Goal: Task Accomplishment & Management: Use online tool/utility

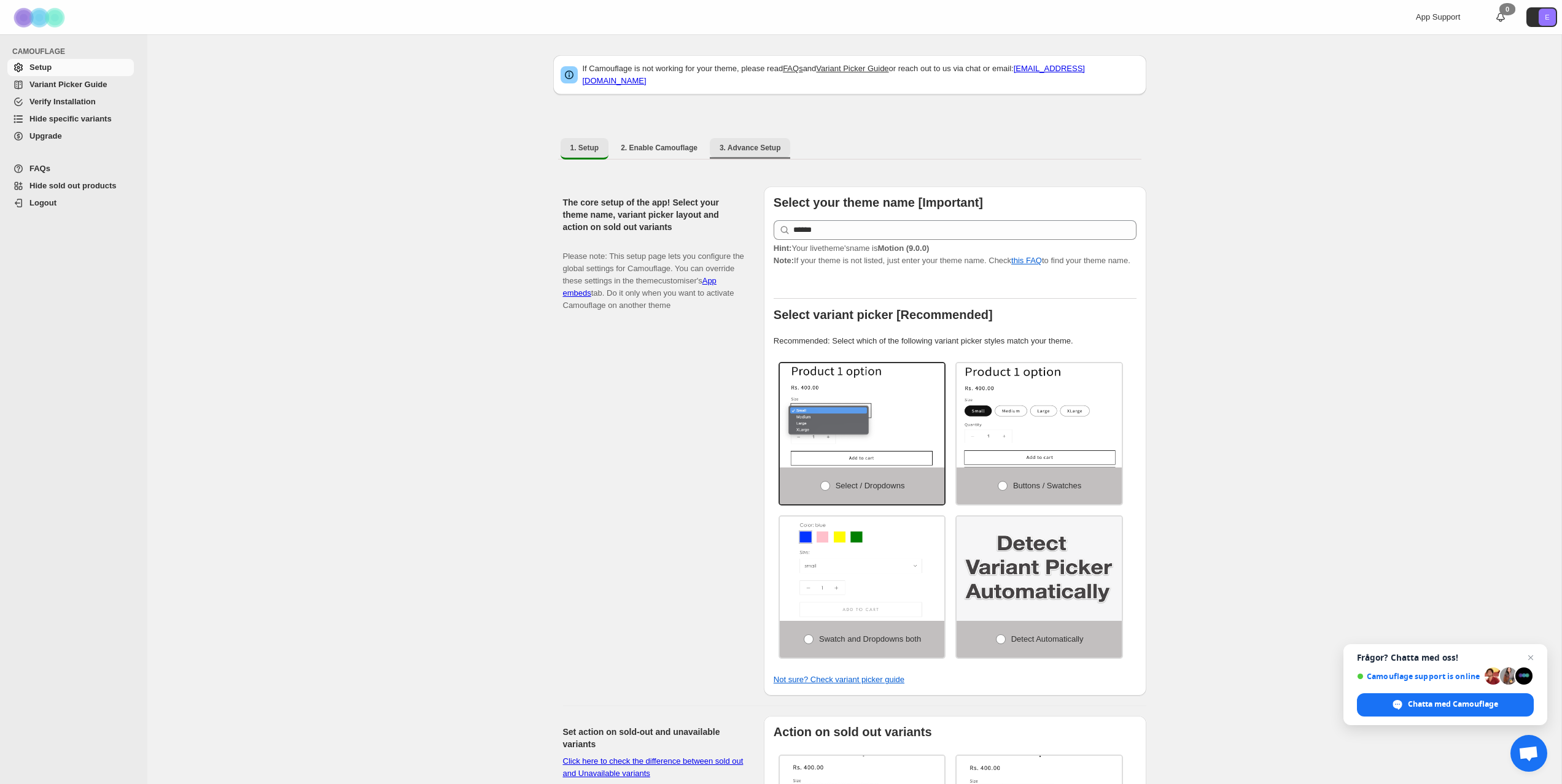
drag, startPoint x: 763, startPoint y: 136, endPoint x: 773, endPoint y: 143, distance: 12.2
click at [763, 143] on span "3. Advance Setup" at bounding box center [750, 148] width 61 height 10
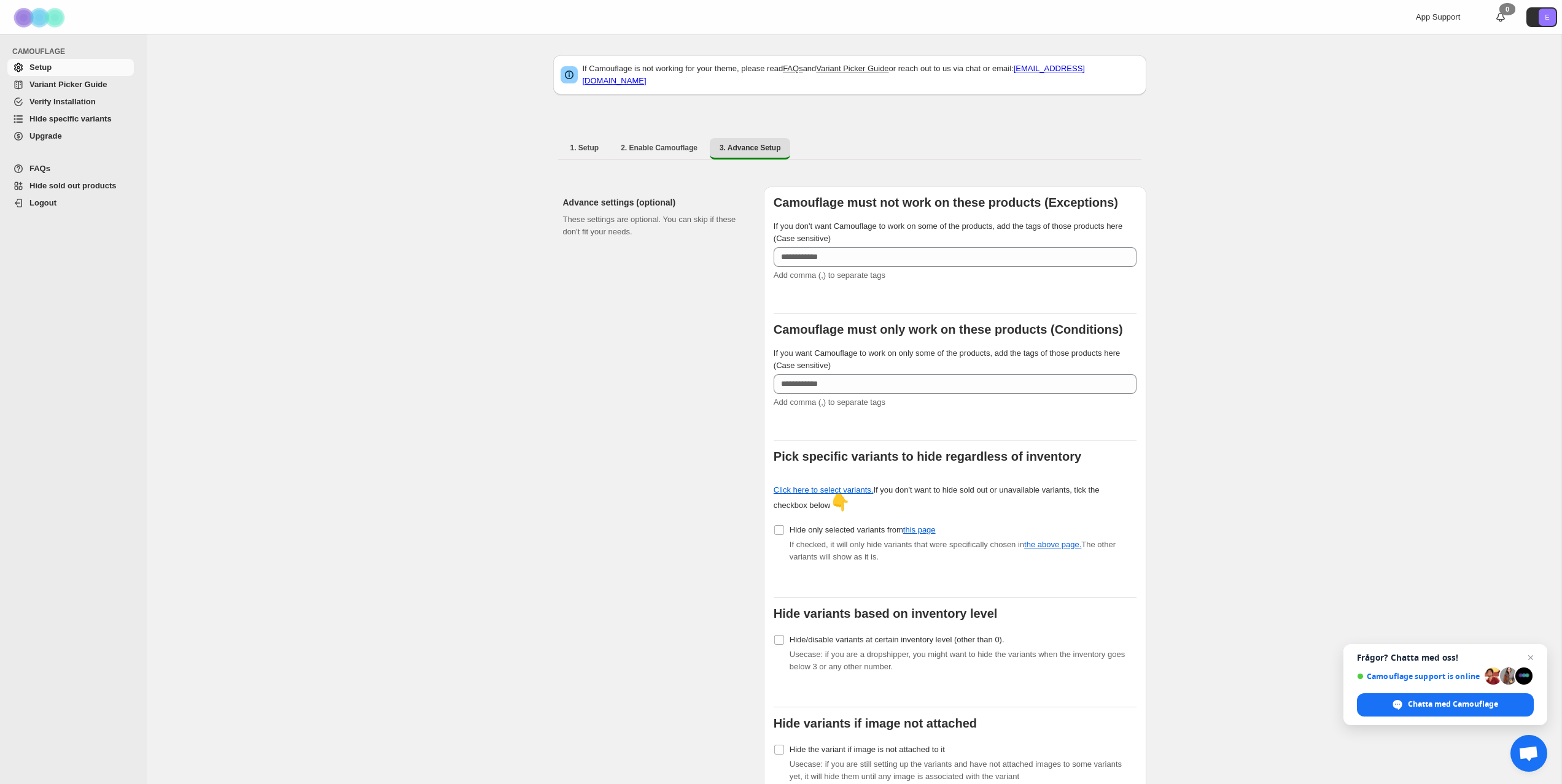
click at [95, 88] on span "Variant Picker Guide" at bounding box center [68, 84] width 78 height 9
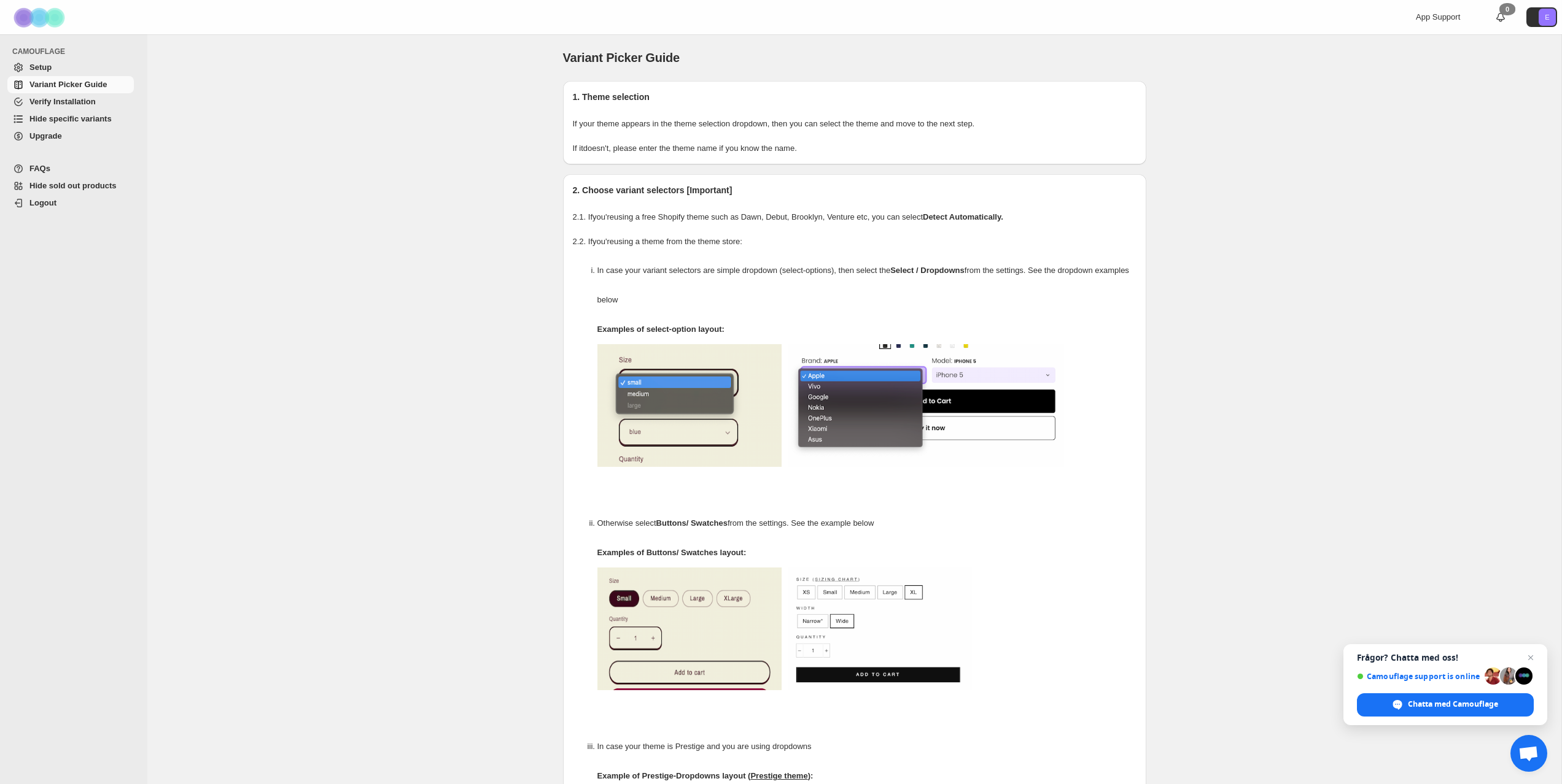
click at [101, 118] on span "Hide specific variants" at bounding box center [70, 118] width 83 height 9
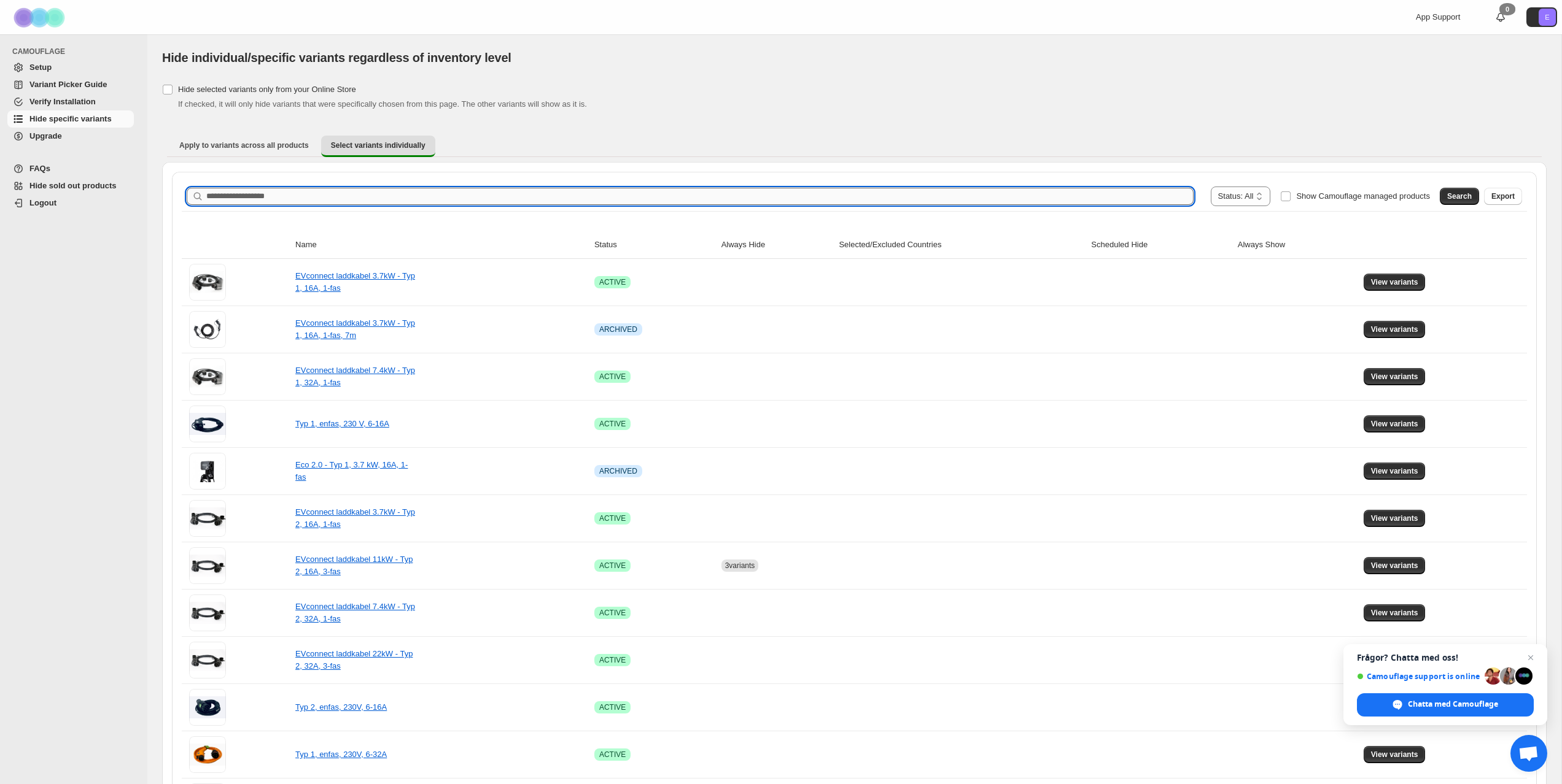
click at [361, 192] on input "Search product name" at bounding box center [699, 197] width 987 height 17
type input "******"
click at [1452, 198] on span "Search" at bounding box center [1460, 197] width 25 height 10
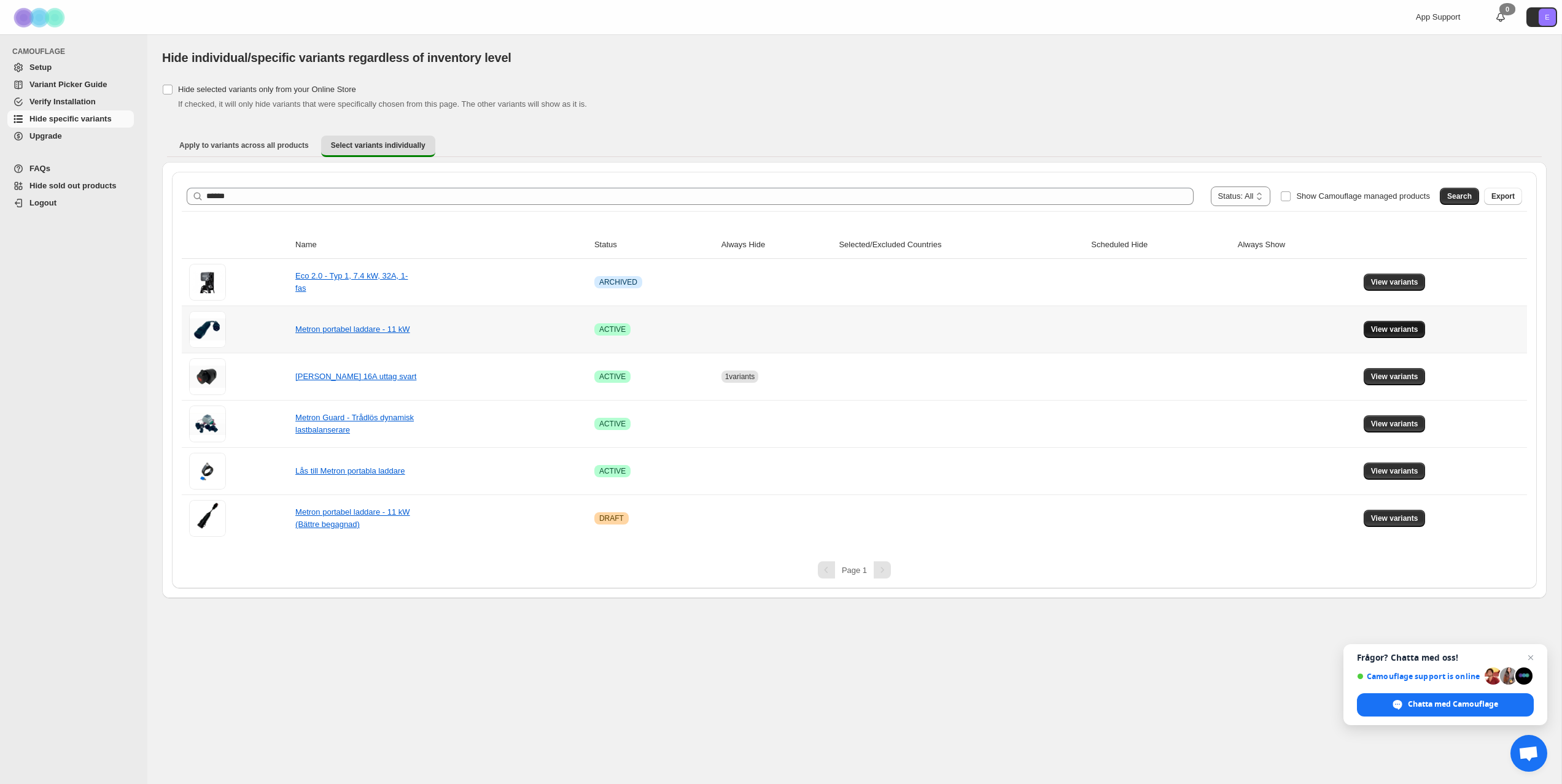
click at [1399, 331] on span "View variants" at bounding box center [1394, 329] width 47 height 10
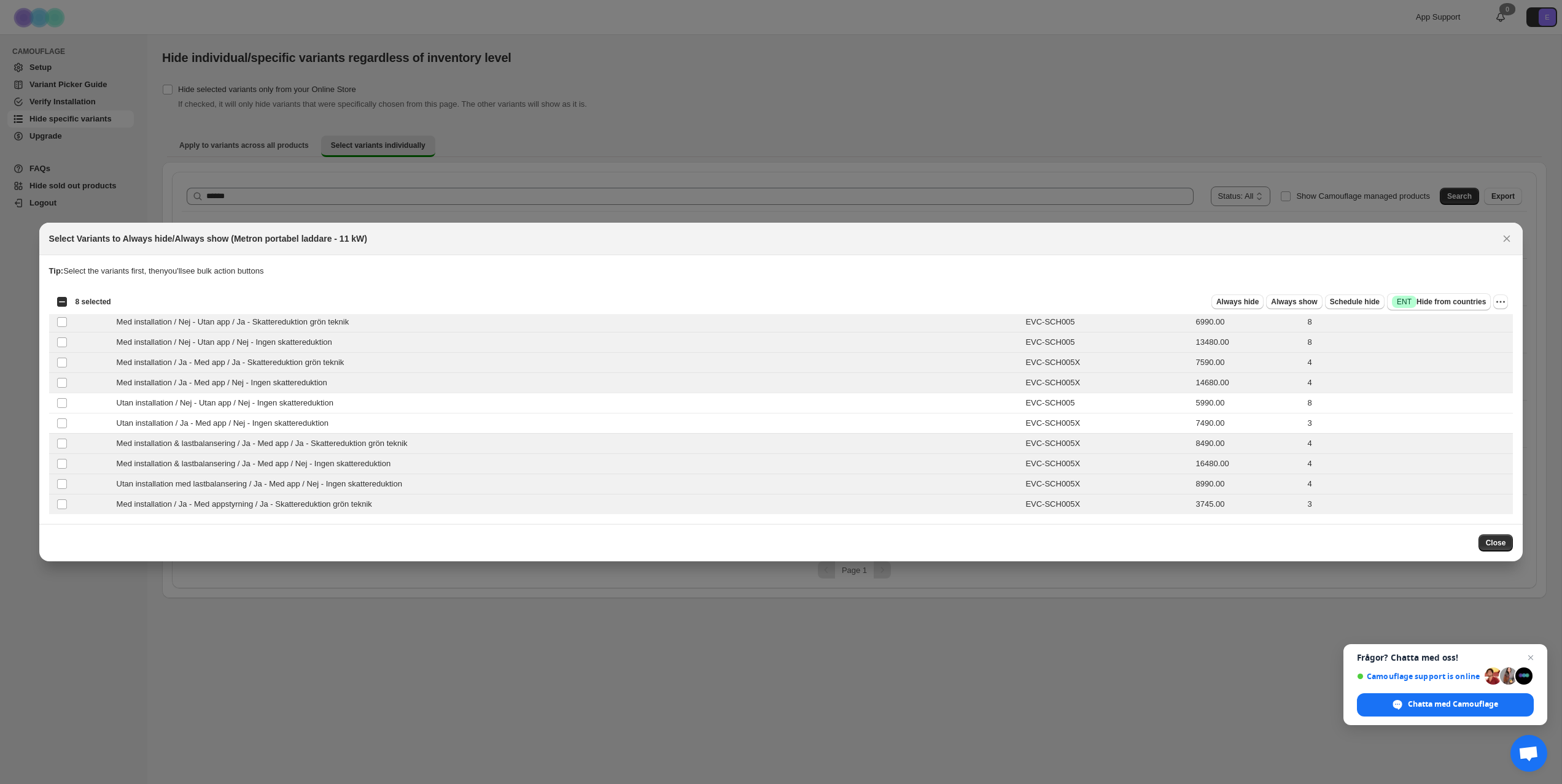
click at [62, 300] on div "Select all 10 product variants 8 selected" at bounding box center [84, 302] width 55 height 11
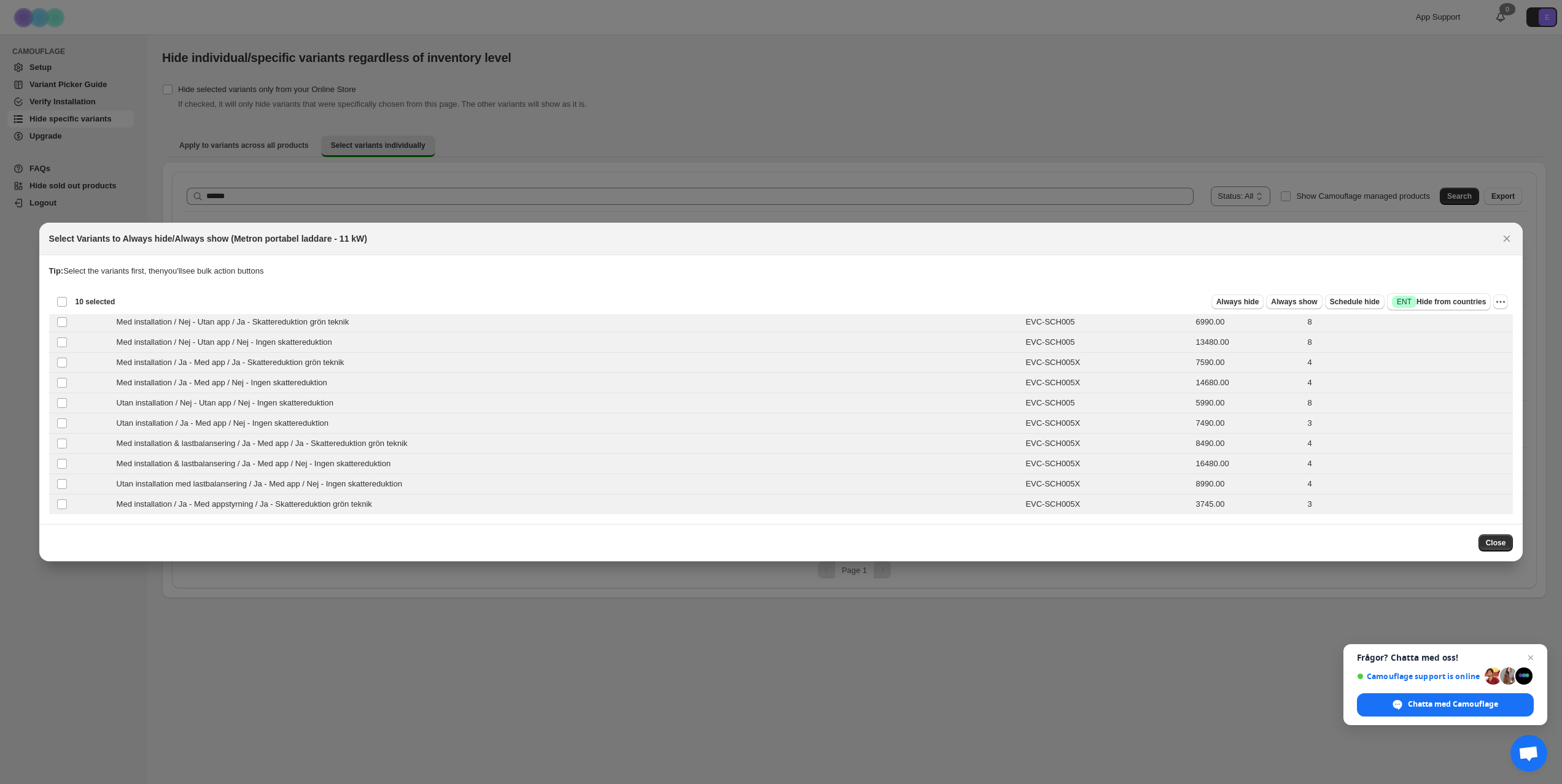
click at [62, 301] on div "Deselect all 10 product variants 10 selected" at bounding box center [86, 302] width 59 height 11
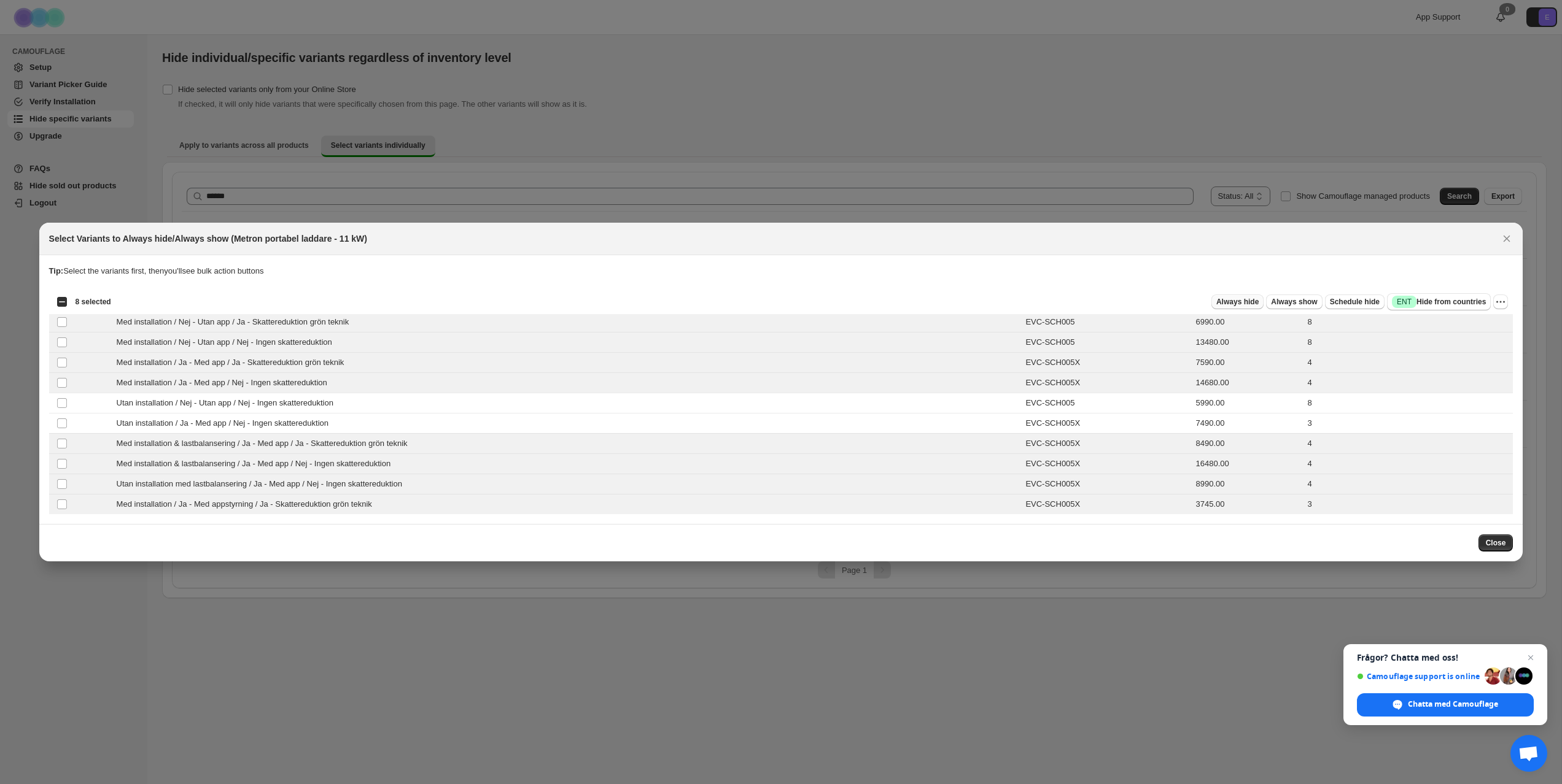
click at [1240, 301] on span "Always hide" at bounding box center [1237, 302] width 42 height 10
